Goal: Navigation & Orientation: Find specific page/section

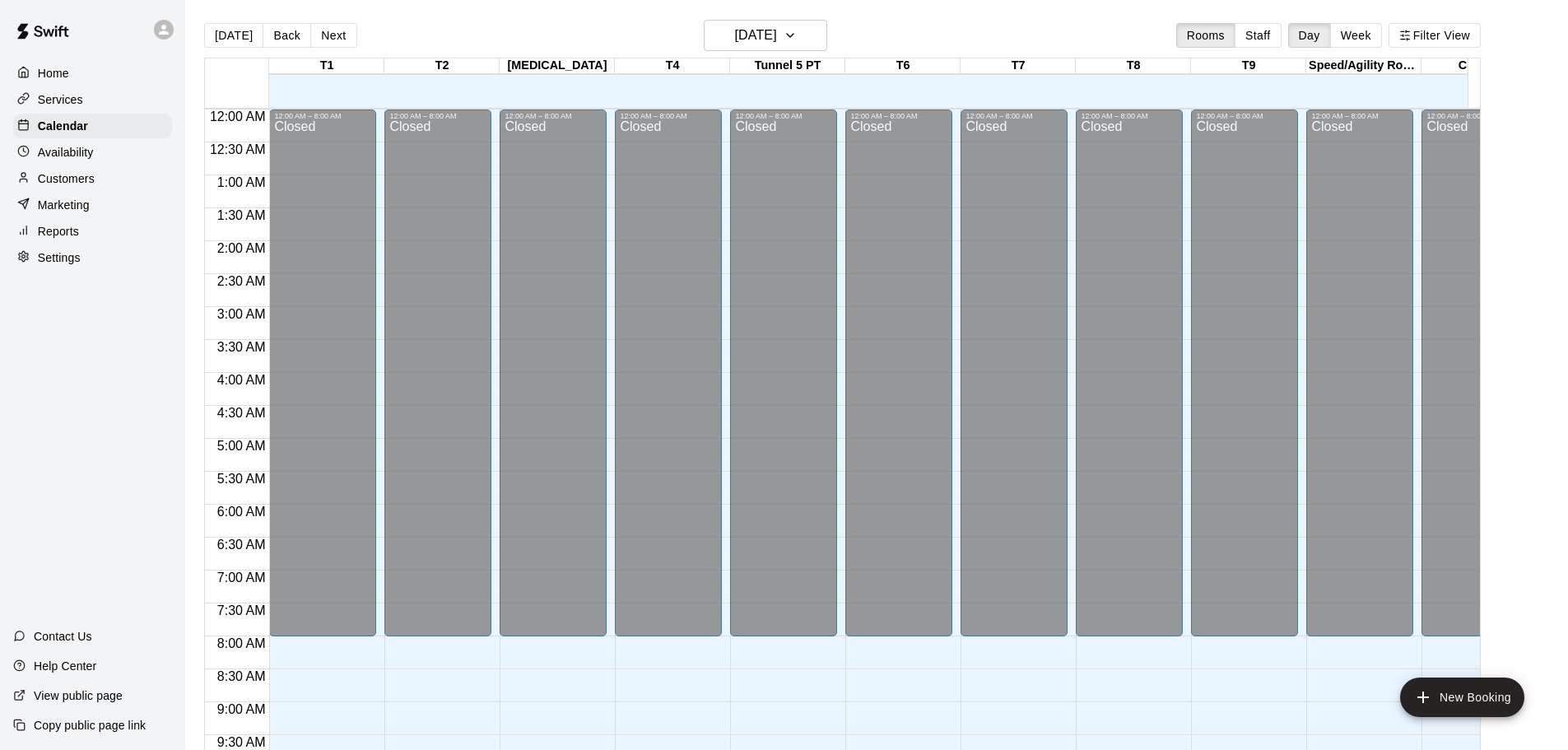
scroll to position [475, 0]
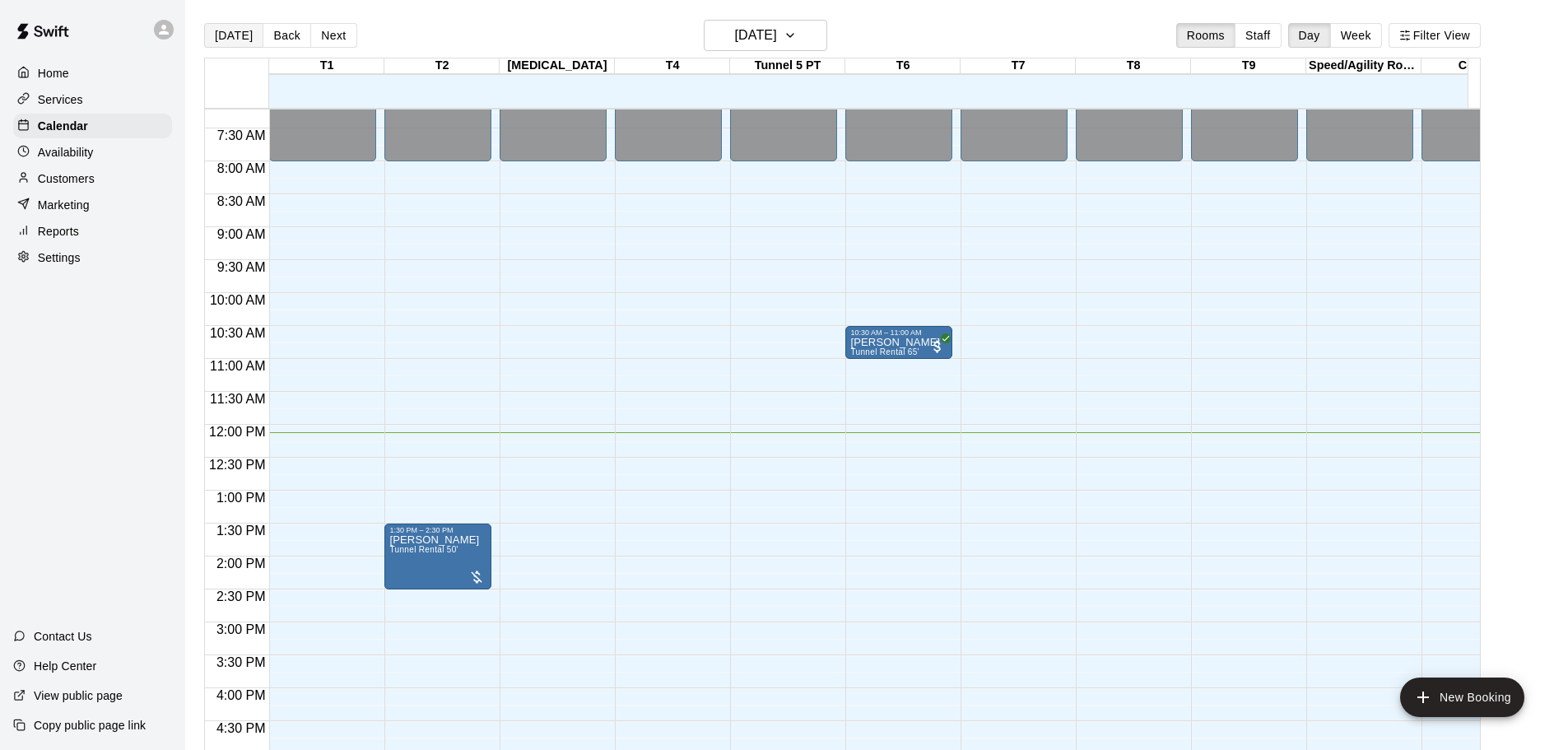
click at [223, 41] on button "[DATE]" at bounding box center [233, 36] width 59 height 25
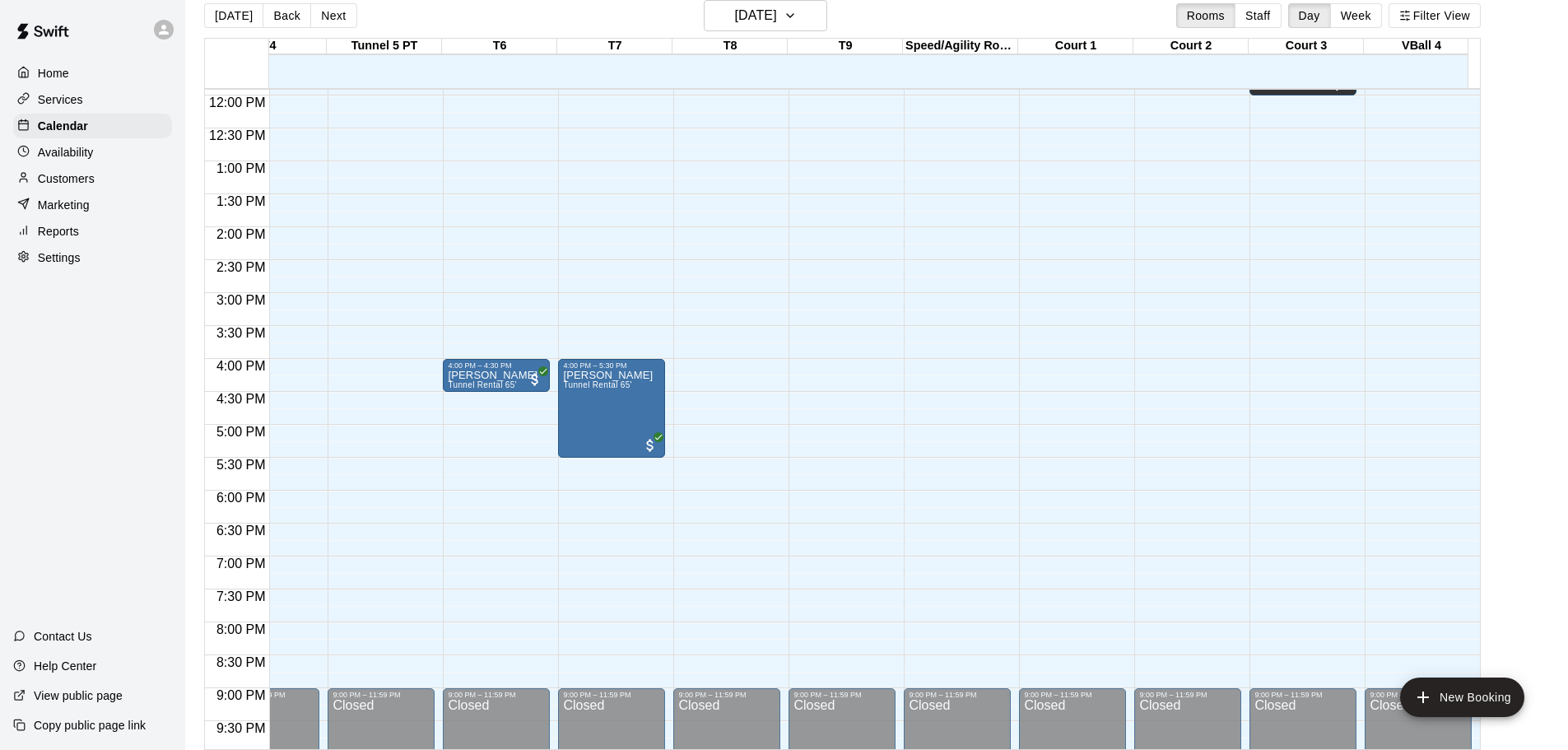
scroll to position [771, 403]
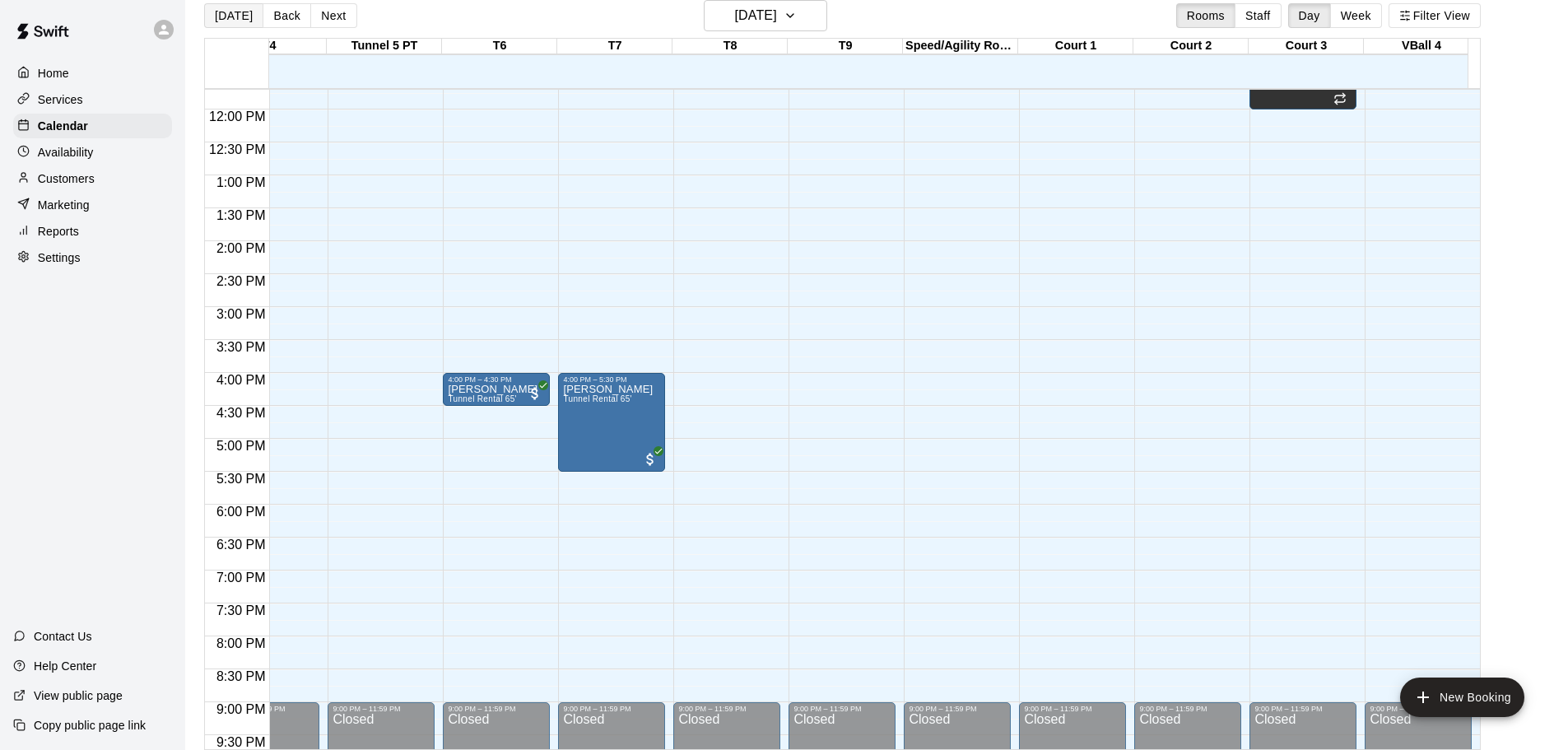
click at [217, 21] on button "[DATE]" at bounding box center [233, 16] width 59 height 25
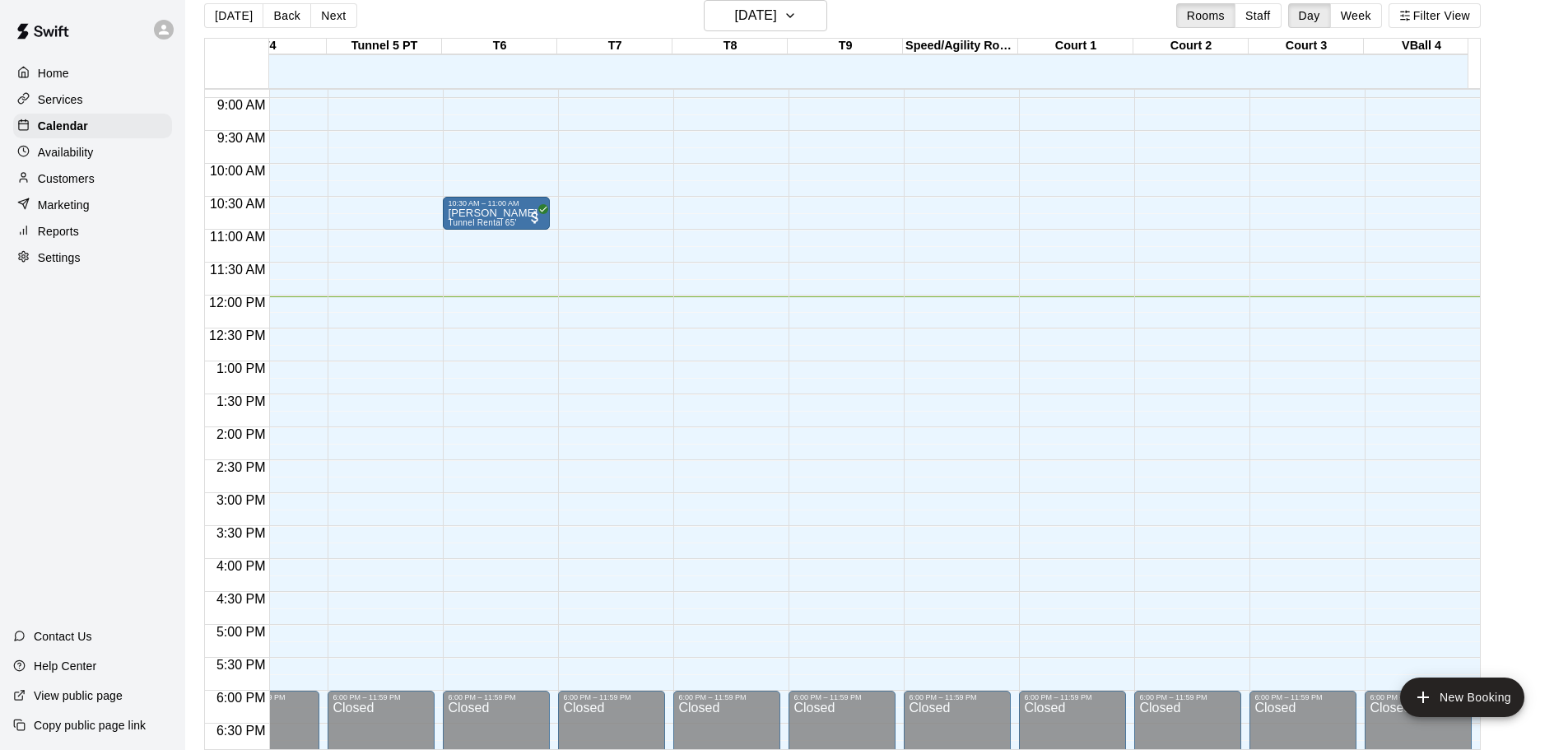
scroll to position [524, 403]
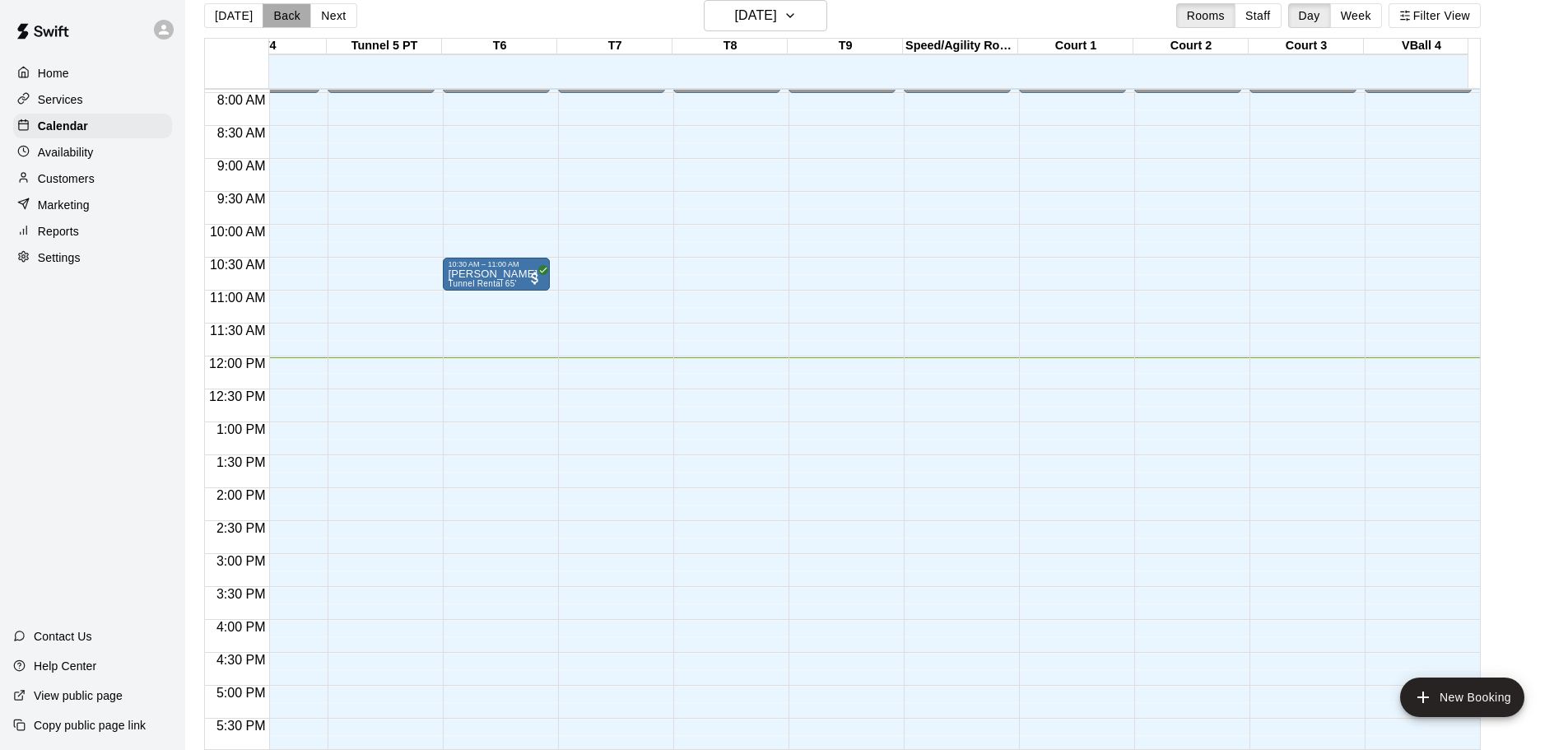
click at [281, 17] on button "Back" at bounding box center [287, 16] width 49 height 25
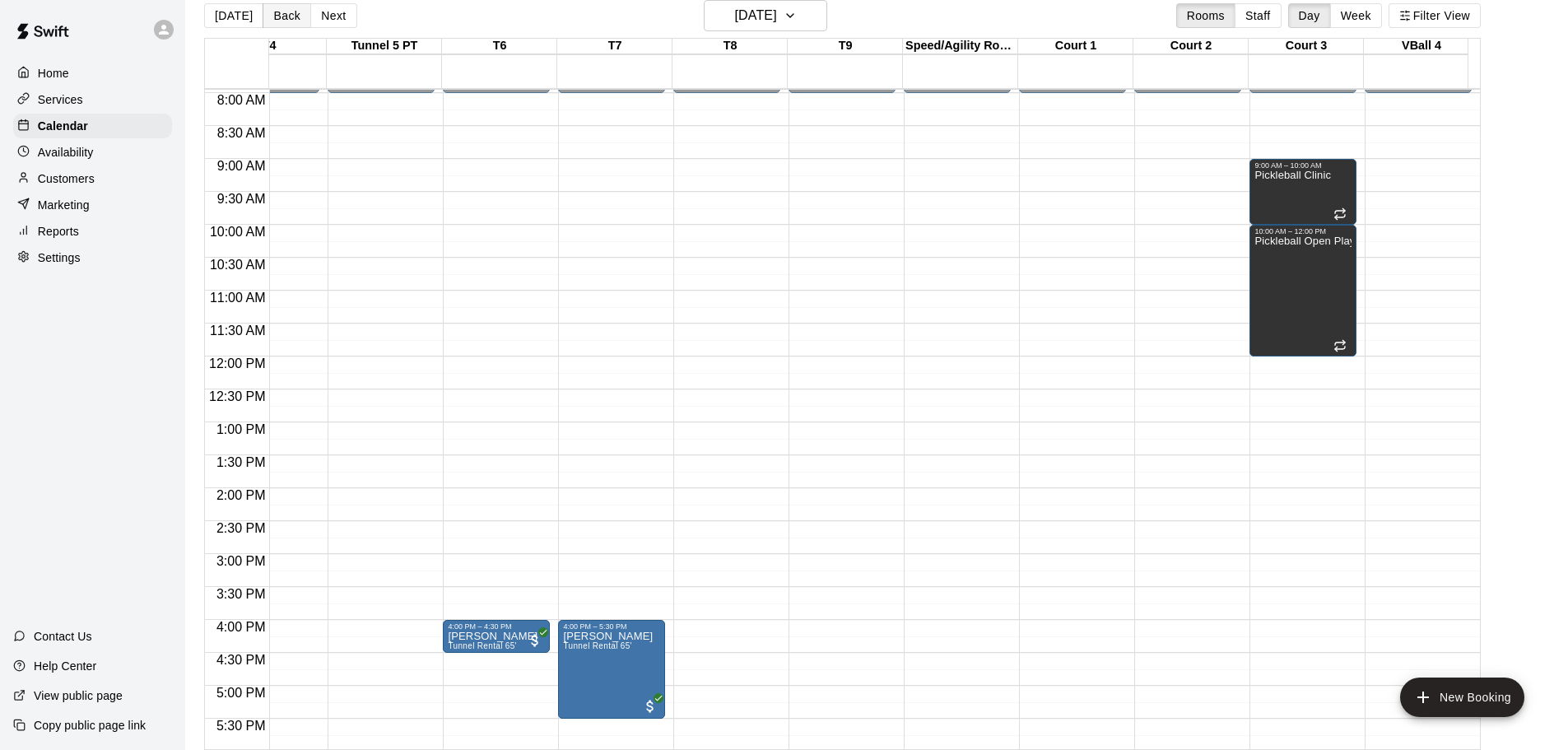
click at [281, 17] on button "Back" at bounding box center [287, 16] width 49 height 25
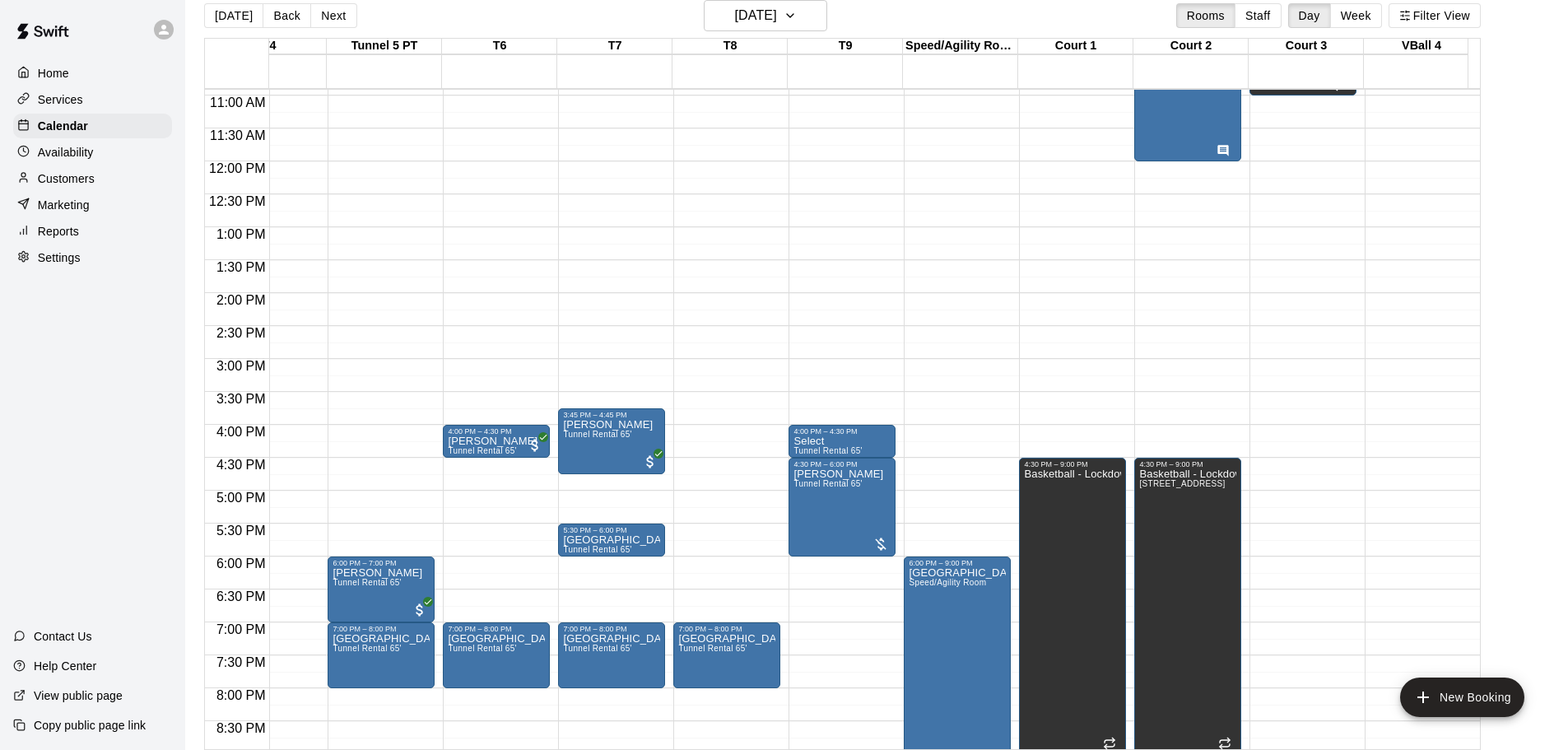
scroll to position [771, 403]
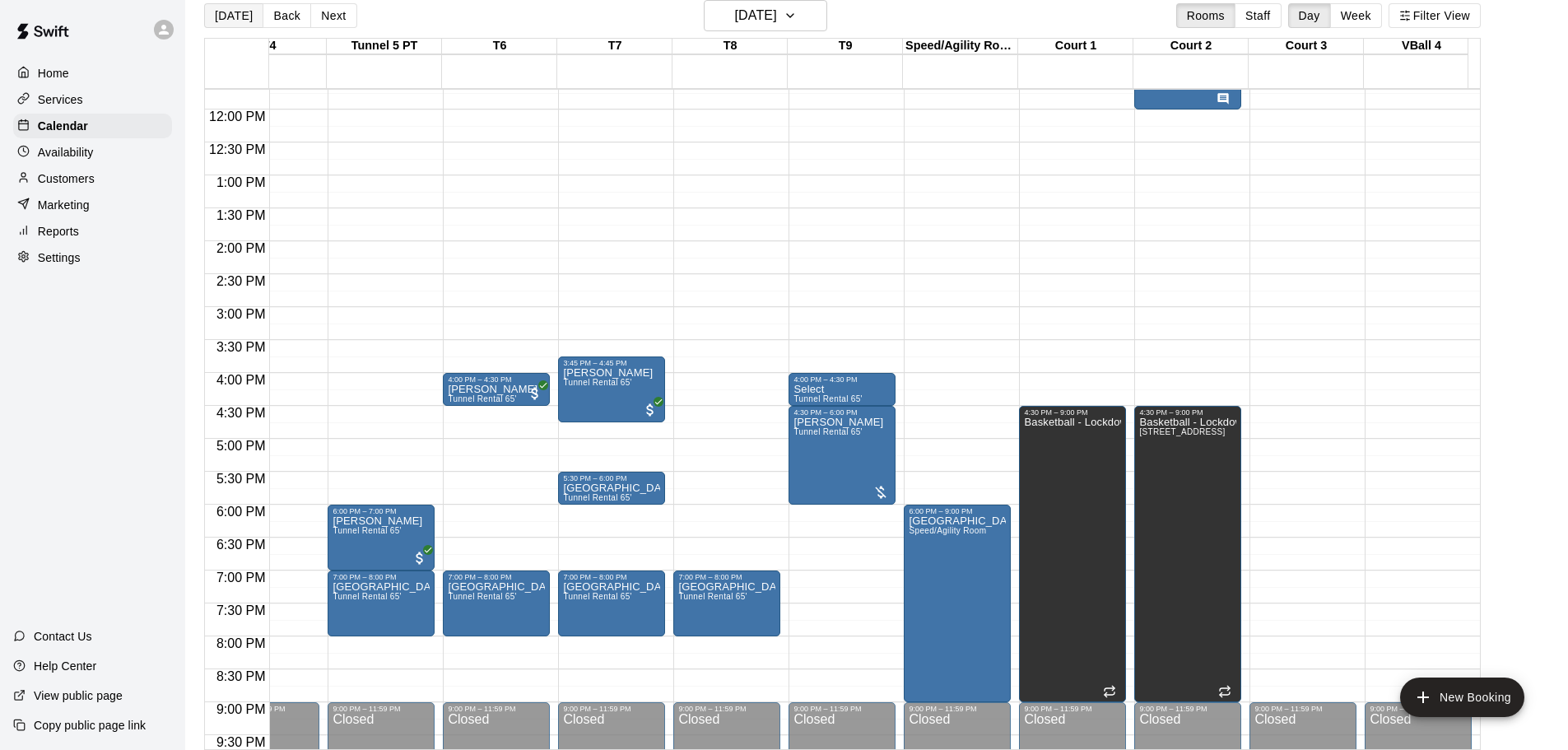
click at [243, 12] on button "[DATE]" at bounding box center [233, 16] width 59 height 25
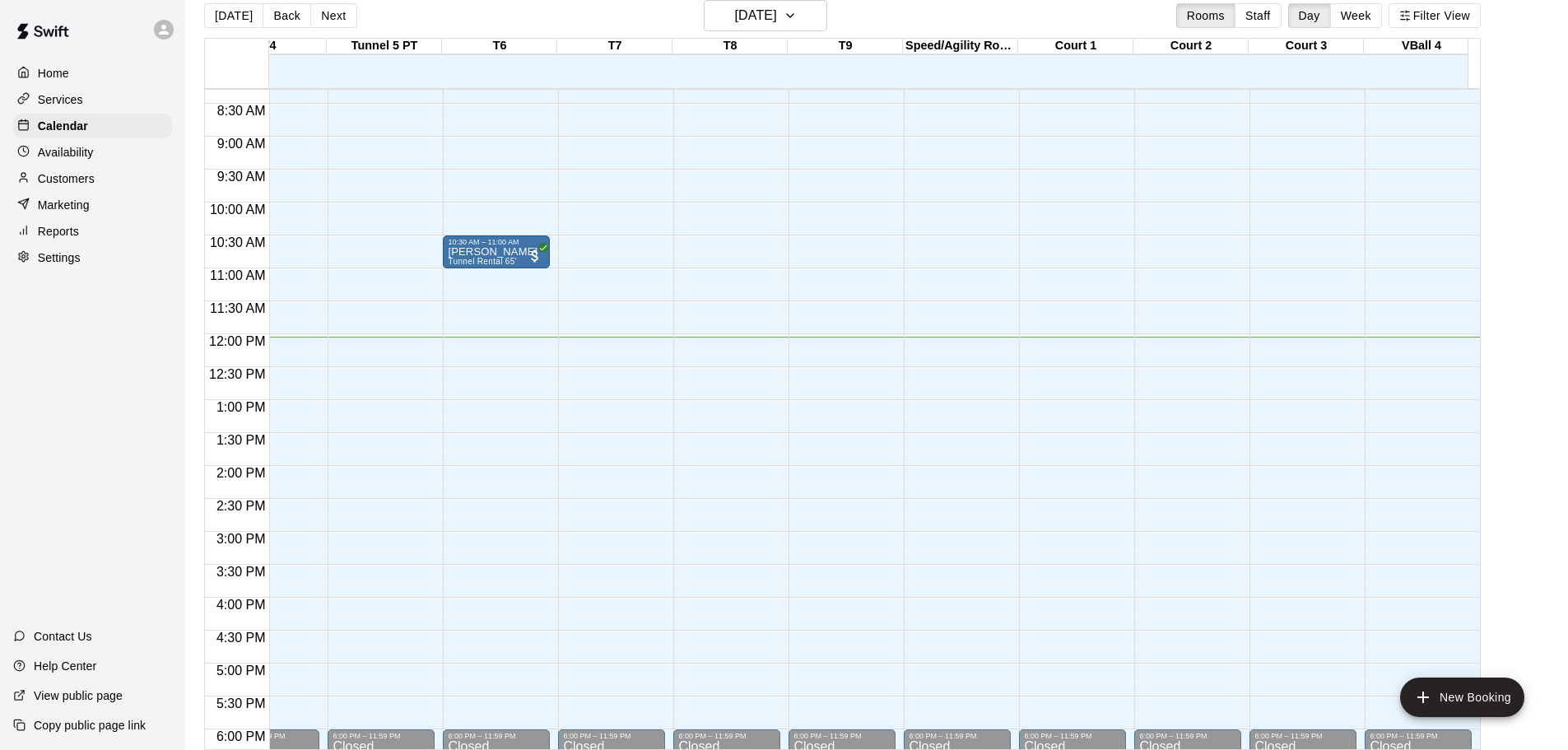
scroll to position [441, 403]
